Goal: Transaction & Acquisition: Book appointment/travel/reservation

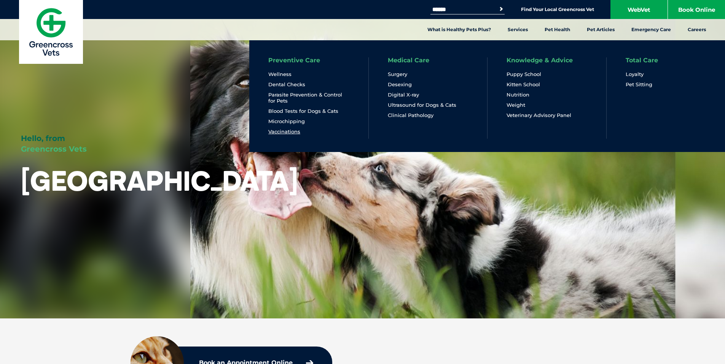
click at [293, 132] on link "Vaccinations" at bounding box center [284, 132] width 32 height 6
